Goal: Transaction & Acquisition: Register for event/course

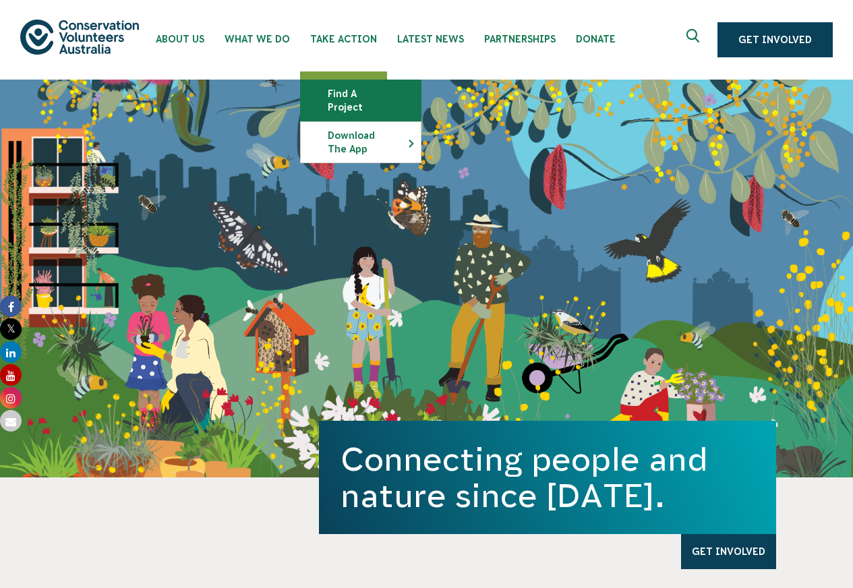
click at [349, 93] on link "Find a project" at bounding box center [361, 100] width 120 height 40
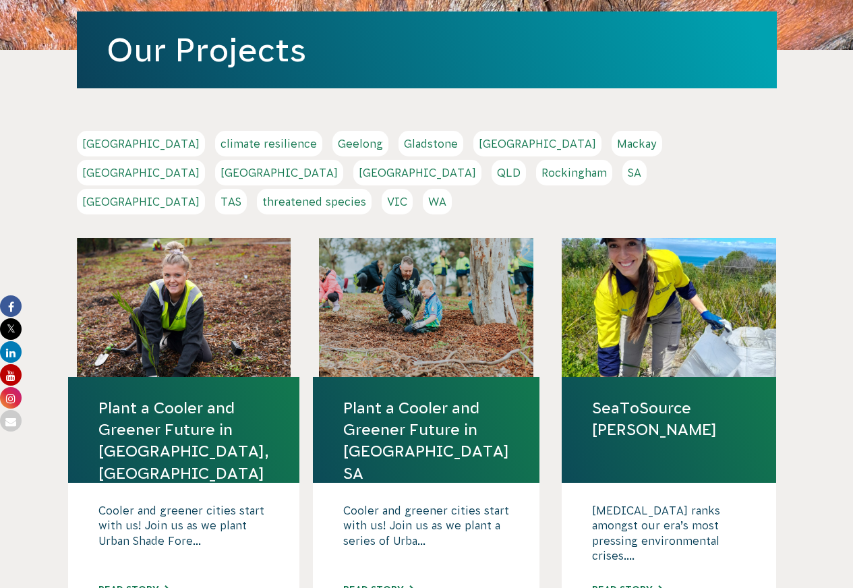
scroll to position [205, 0]
click at [205, 189] on link "Sydney" at bounding box center [141, 202] width 128 height 26
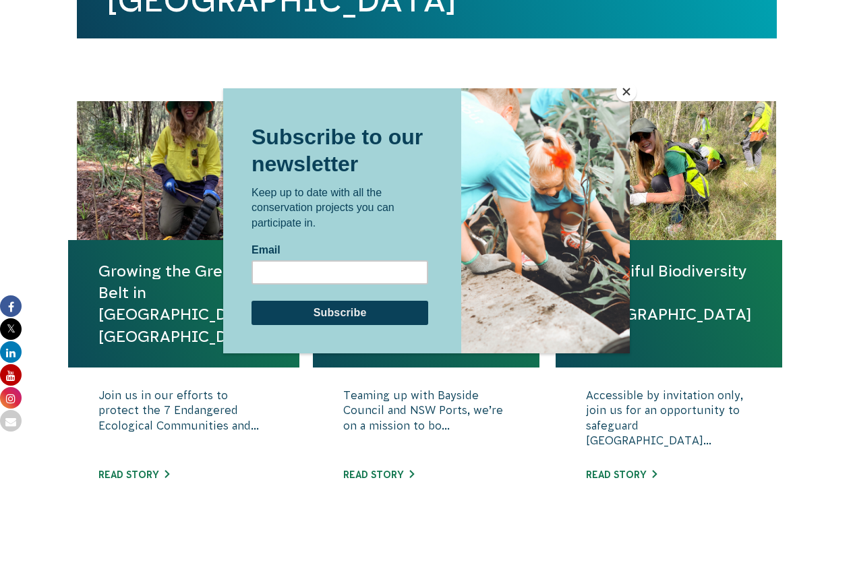
scroll to position [417, 0]
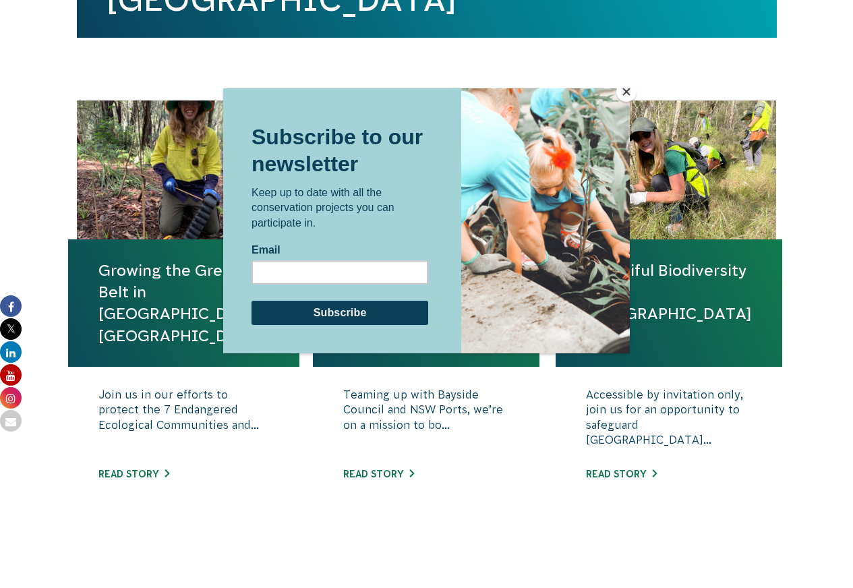
click at [623, 94] on button "Close" at bounding box center [626, 92] width 20 height 20
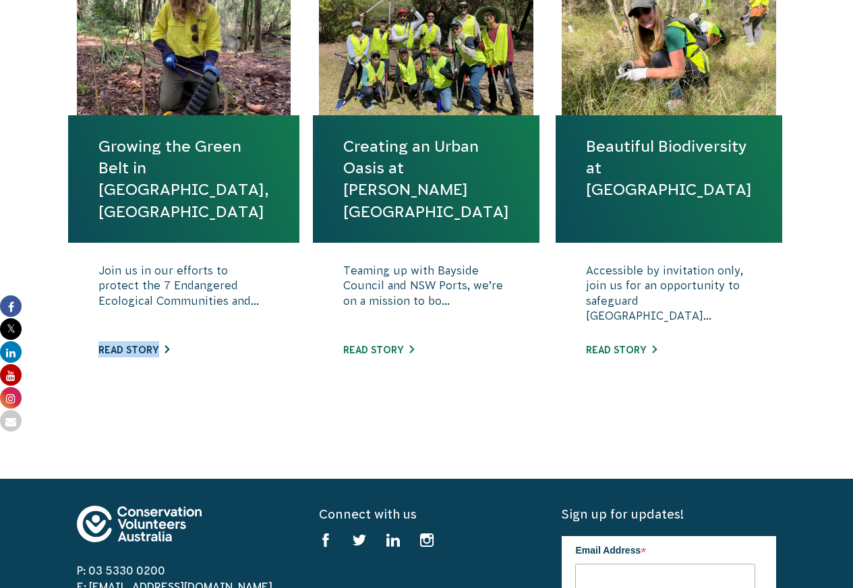
scroll to position [552, 0]
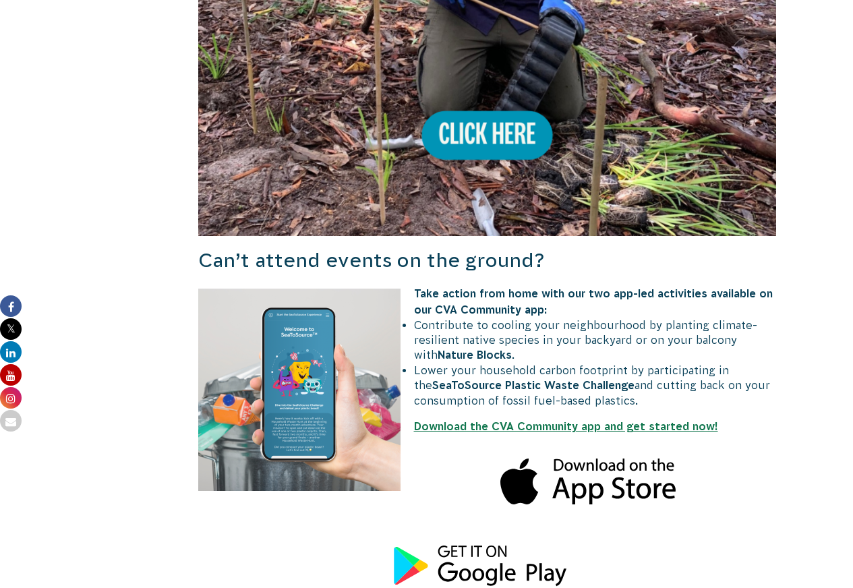
scroll to position [1205, 0]
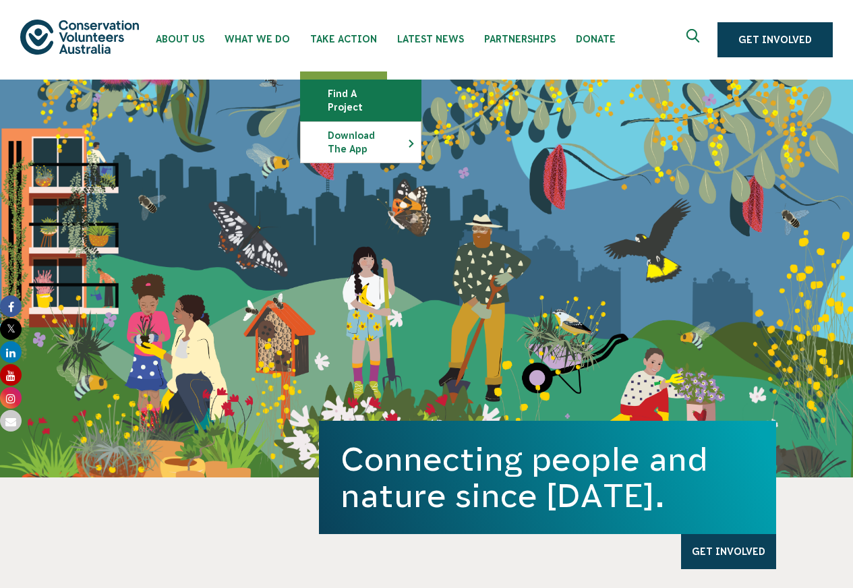
click at [346, 100] on link "Find a project" at bounding box center [361, 100] width 120 height 40
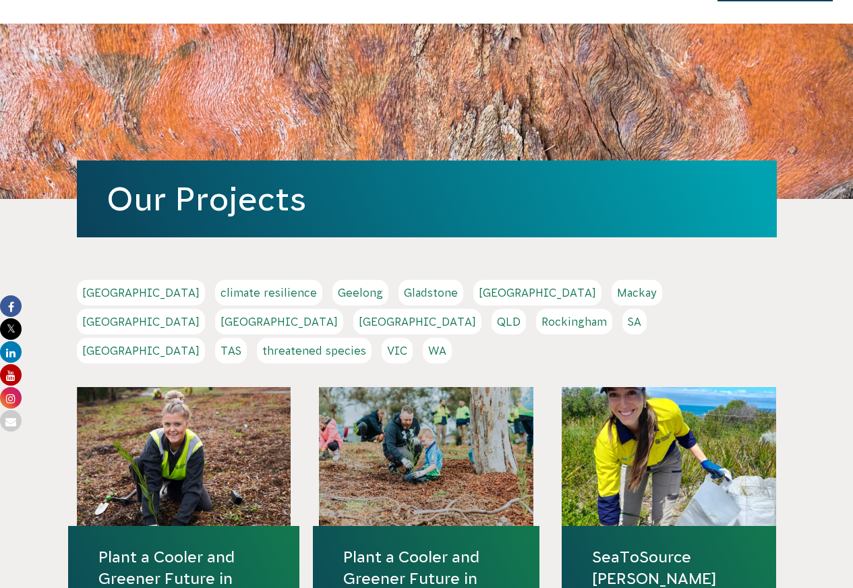
scroll to position [53, 0]
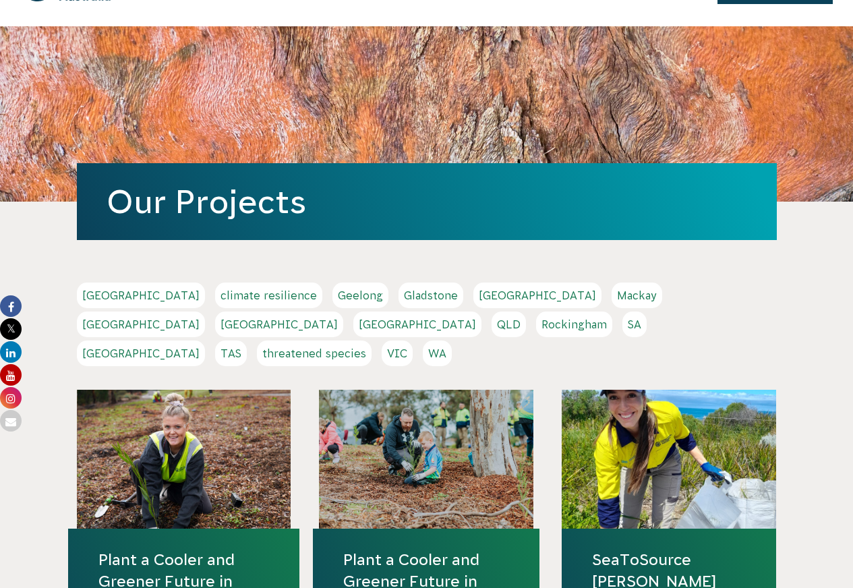
click at [205, 341] on link "Sydney" at bounding box center [141, 354] width 128 height 26
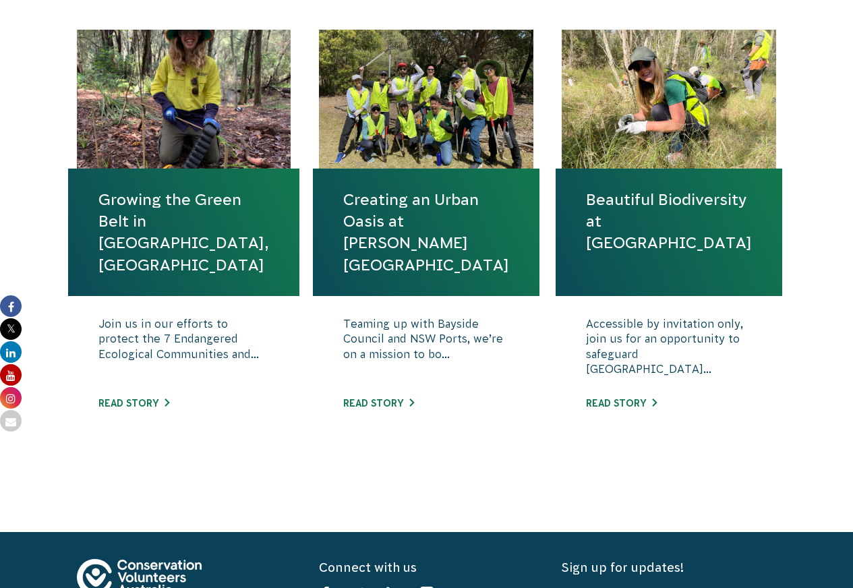
scroll to position [757, 0]
